Goal: Task Accomplishment & Management: Complete application form

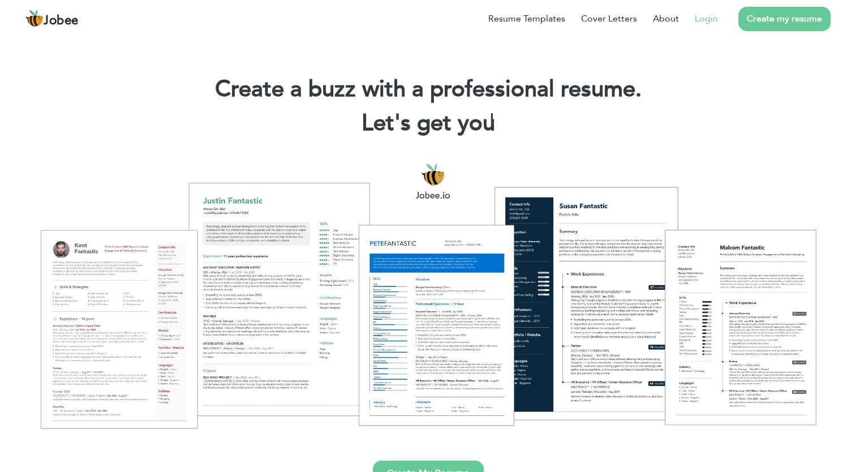
click at [697, 21] on link "Login" at bounding box center [706, 19] width 23 height 14
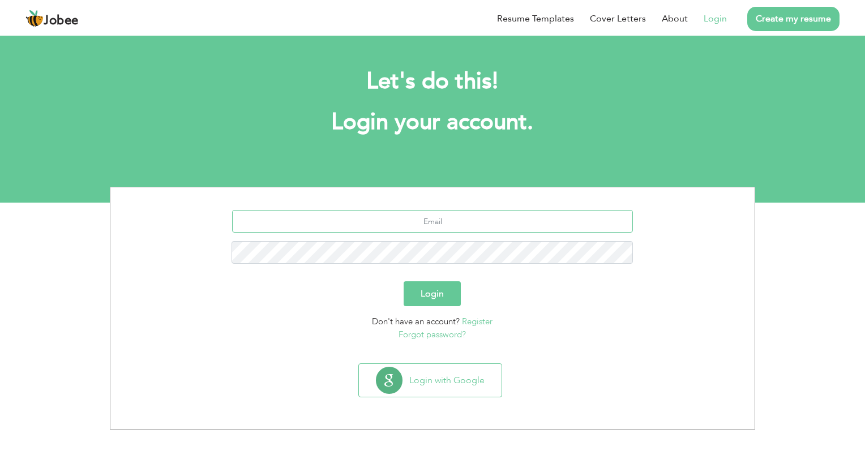
click at [462, 227] on input "text" at bounding box center [432, 221] width 401 height 23
type input "[EMAIL_ADDRESS][DOMAIN_NAME]"
click at [404, 281] on button "Login" at bounding box center [432, 293] width 57 height 25
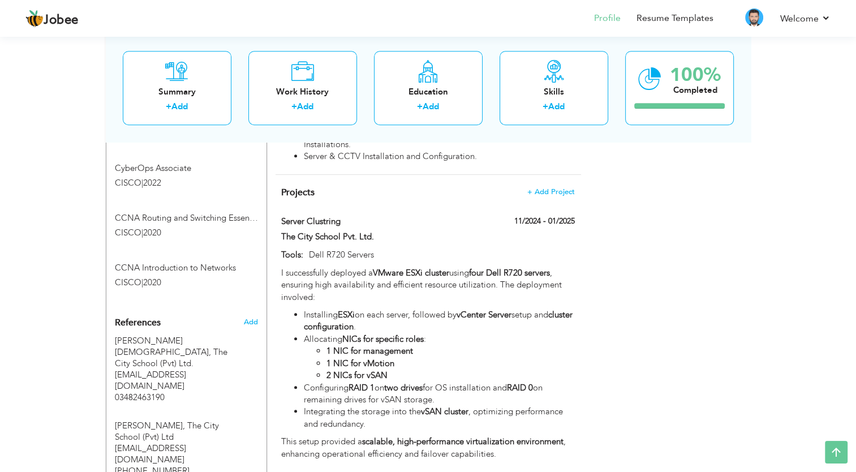
scroll to position [905, 0]
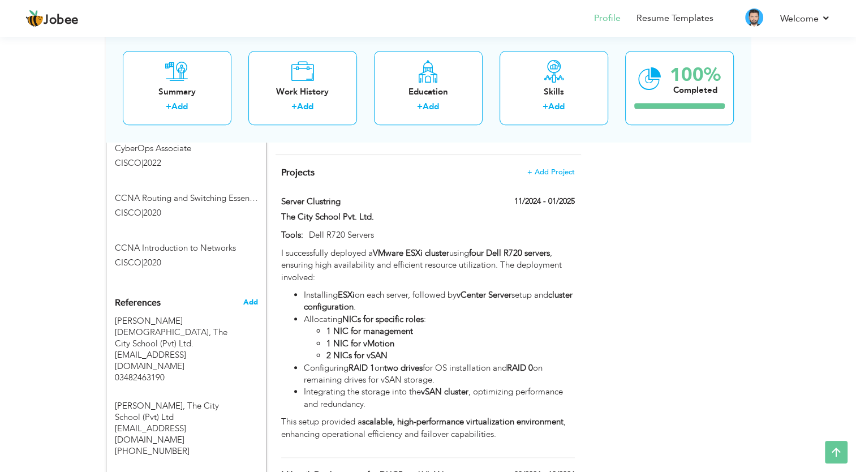
click at [245, 297] on span "Add" at bounding box center [250, 302] width 15 height 10
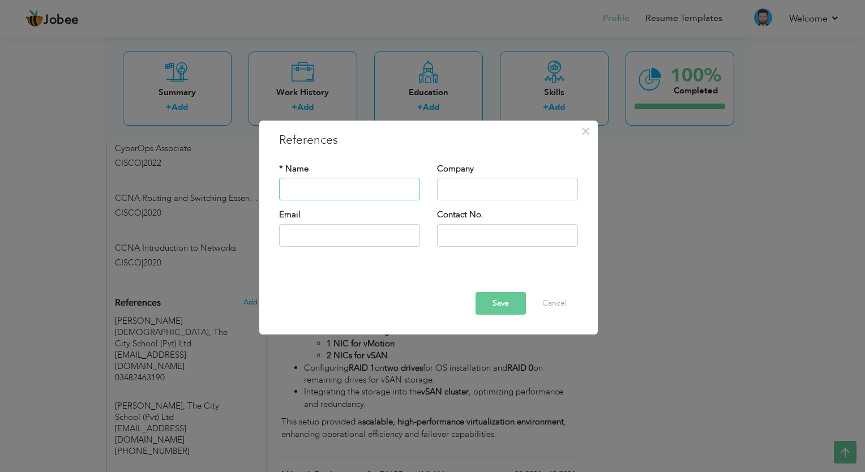
click at [336, 196] on input "text" at bounding box center [349, 189] width 141 height 23
type input "[PERSON_NAME]"
type input "Servis Industries Limited."
type input "[PERSON_NAME][EMAIL_ADDRESS][DOMAIN_NAME]"
paste input "+92 346 7141112"
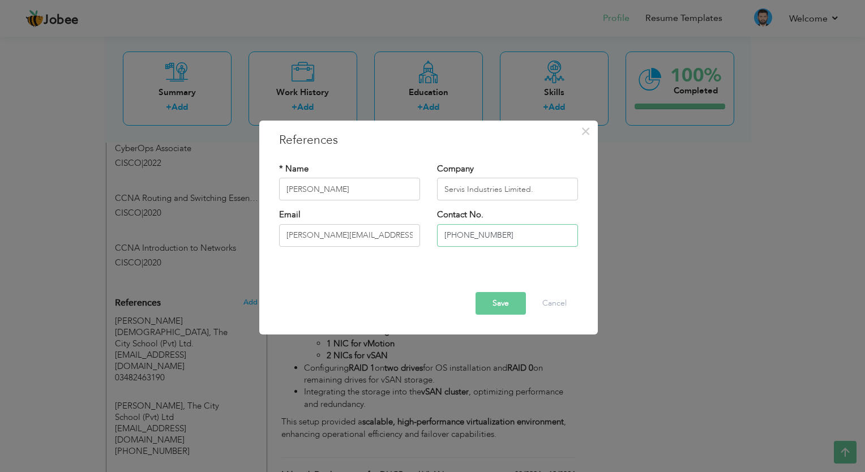
click at [476, 237] on input "+92 346 7141112" at bounding box center [507, 235] width 141 height 23
type input "[PHONE_NUMBER]"
click at [496, 300] on button "Save" at bounding box center [500, 303] width 50 height 23
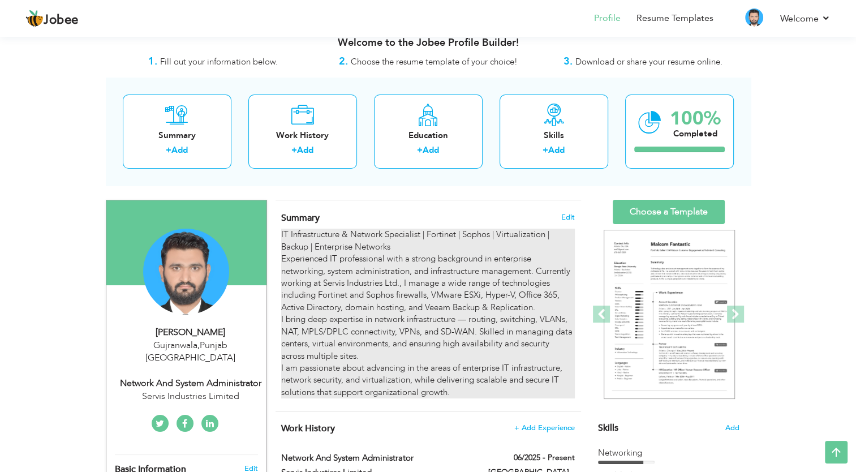
scroll to position [0, 0]
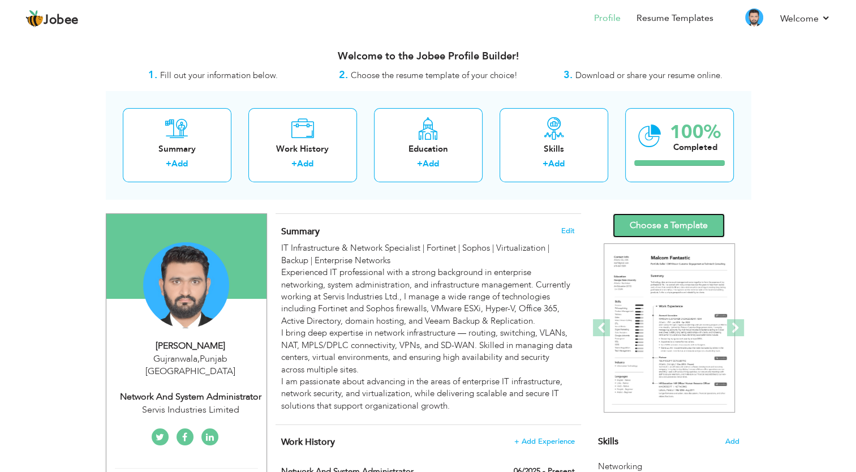
click at [642, 224] on link "Choose a Template" at bounding box center [669, 225] width 112 height 24
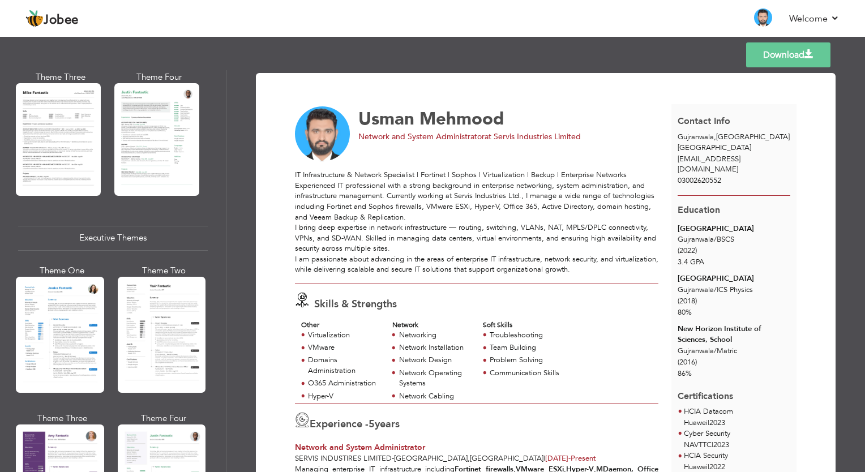
scroll to position [736, 0]
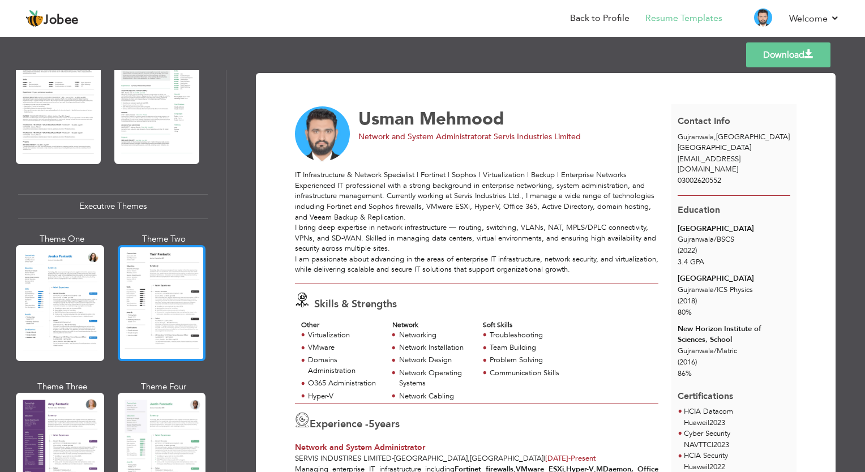
click at [166, 302] on div at bounding box center [162, 303] width 88 height 116
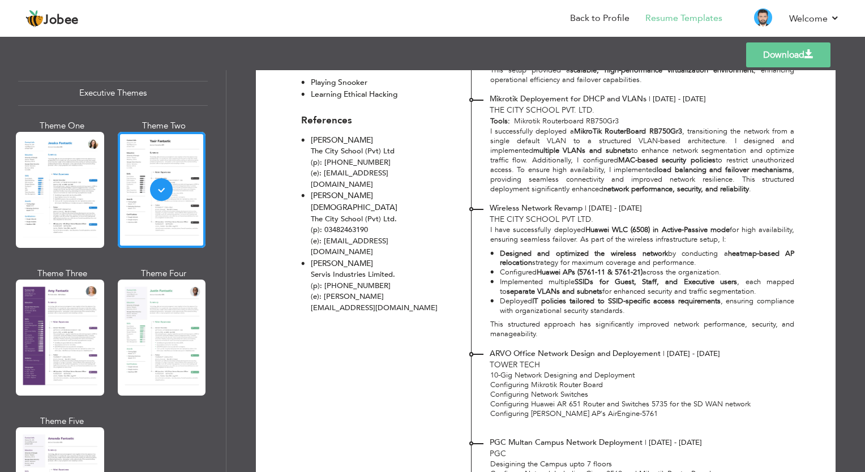
scroll to position [1071, 0]
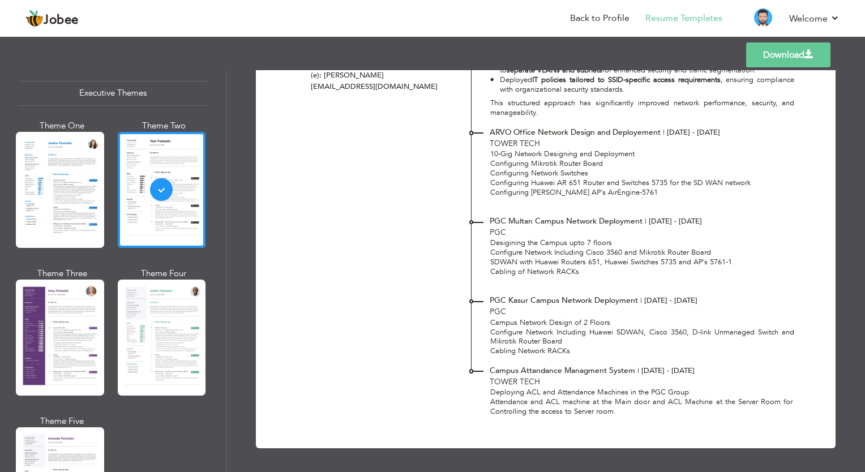
click at [778, 58] on link "Download" at bounding box center [788, 54] width 84 height 25
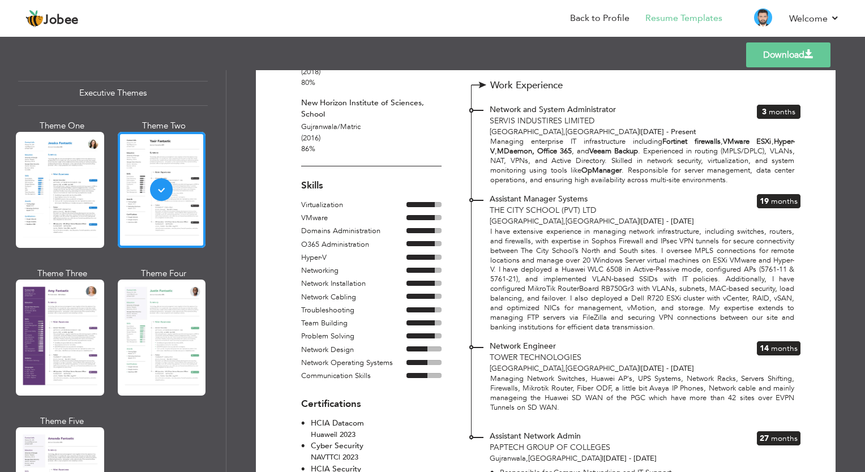
scroll to position [0, 0]
